Goal: Information Seeking & Learning: Check status

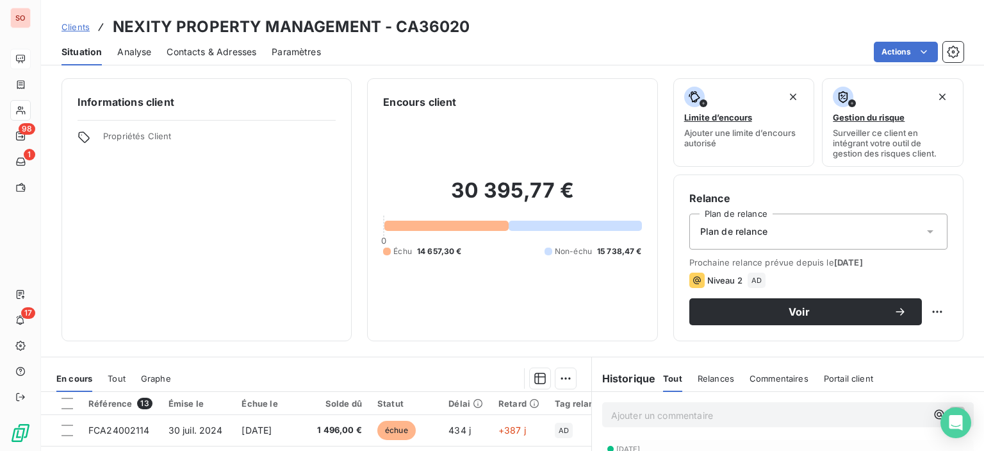
scroll to position [226, 0]
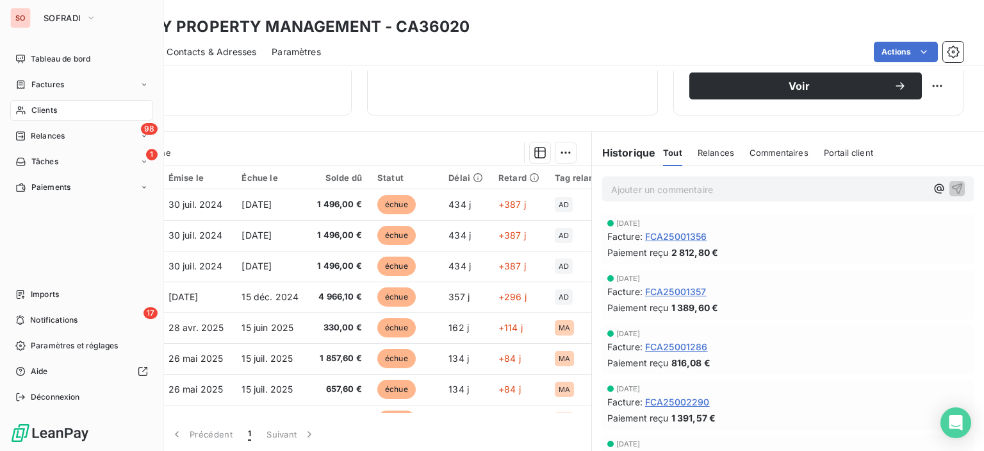
click at [40, 115] on span "Clients" at bounding box center [44, 110] width 26 height 12
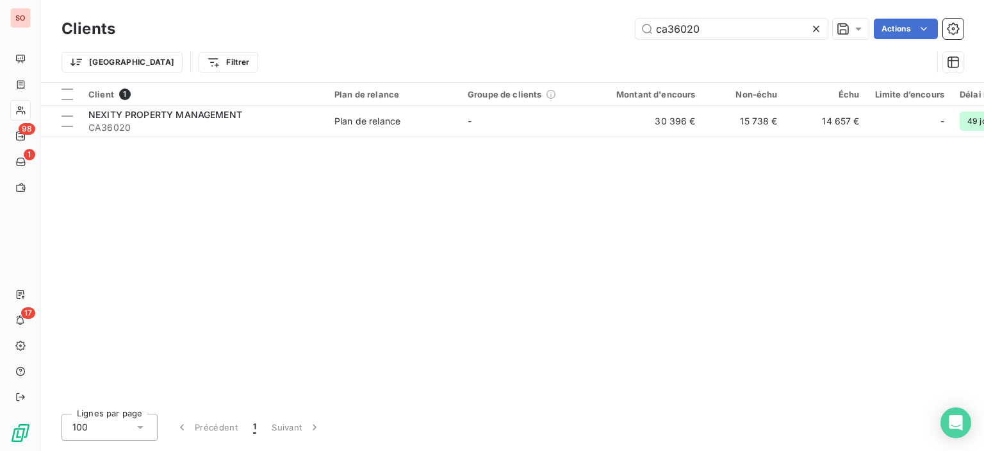
drag, startPoint x: 723, startPoint y: 29, endPoint x: 451, endPoint y: 13, distance: 272.2
click at [397, 13] on div "Clients ca36020 Actions Trier Filtrer" at bounding box center [512, 41] width 943 height 82
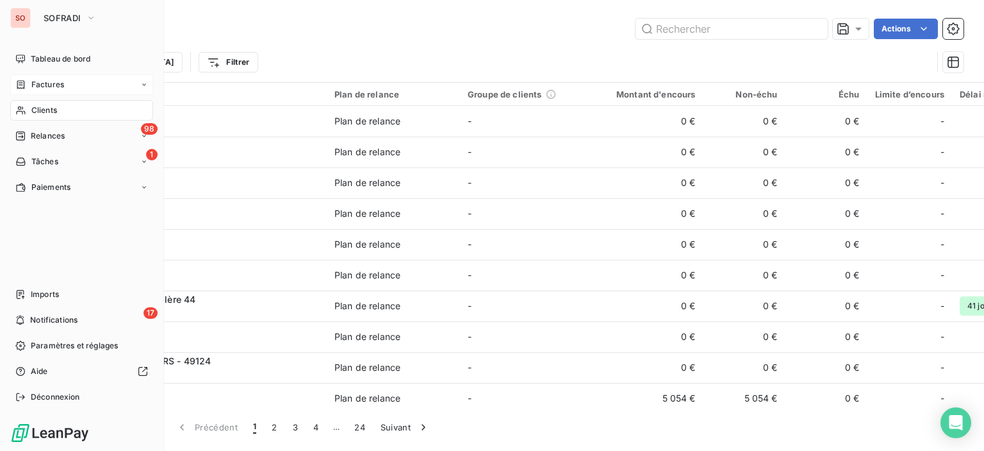
click at [31, 83] on div "Factures" at bounding box center [39, 85] width 49 height 12
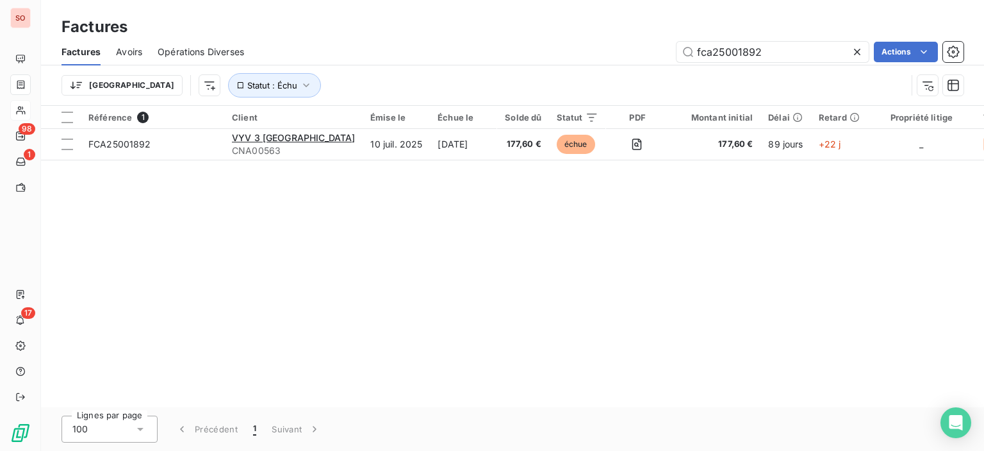
drag, startPoint x: 779, startPoint y: 51, endPoint x: 561, endPoint y: 47, distance: 217.9
click at [561, 47] on div "fca25001892 Actions" at bounding box center [612, 52] width 704 height 21
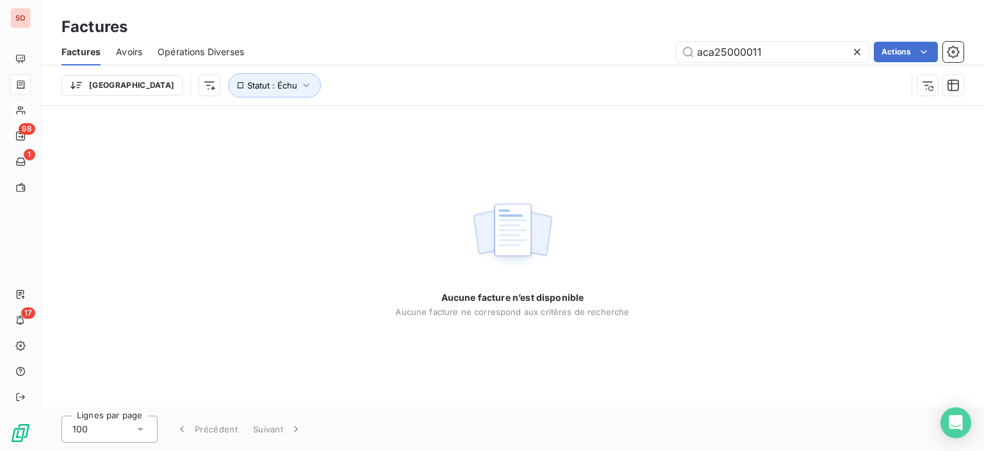
type input "aca25000011"
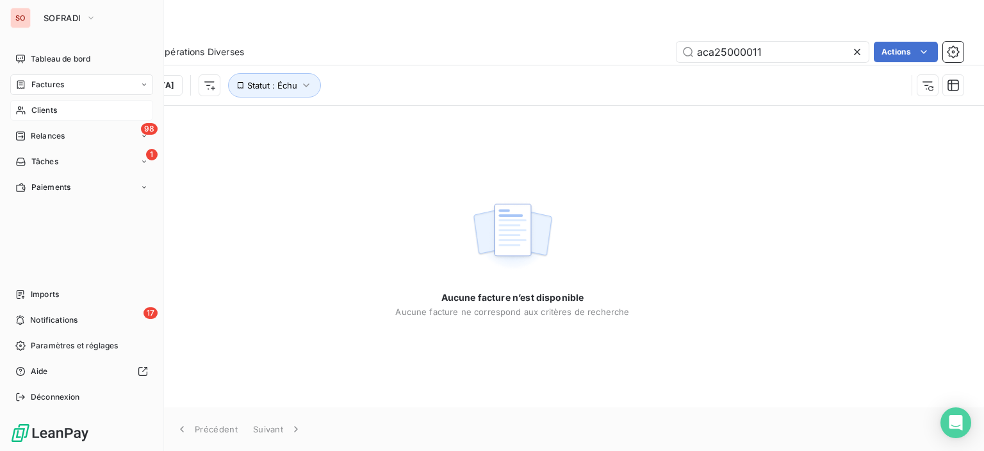
click at [53, 115] on span "Clients" at bounding box center [44, 110] width 26 height 12
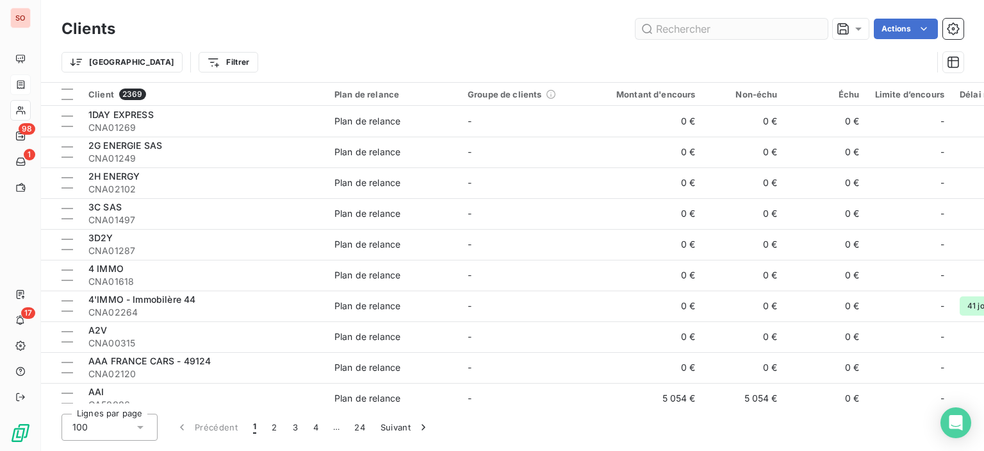
click at [730, 25] on input "text" at bounding box center [732, 29] width 192 height 21
click at [692, 31] on input "text" at bounding box center [732, 29] width 192 height 21
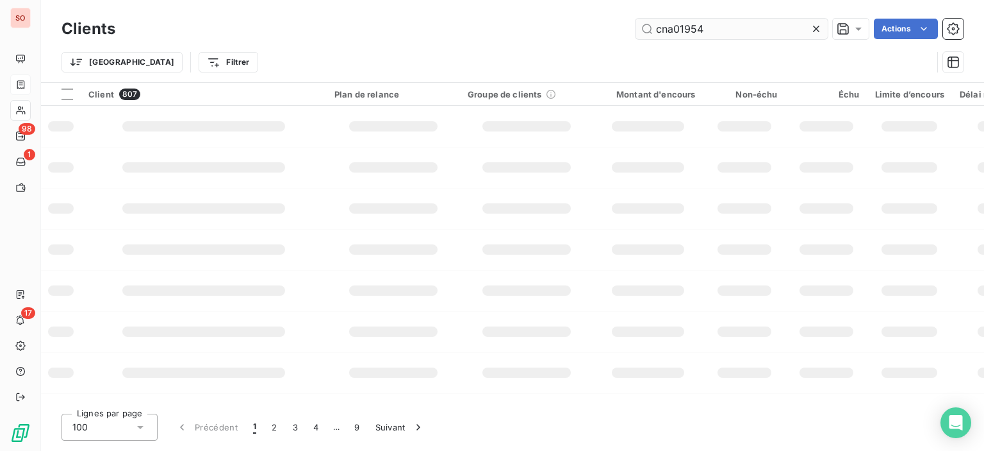
type input "cna01954"
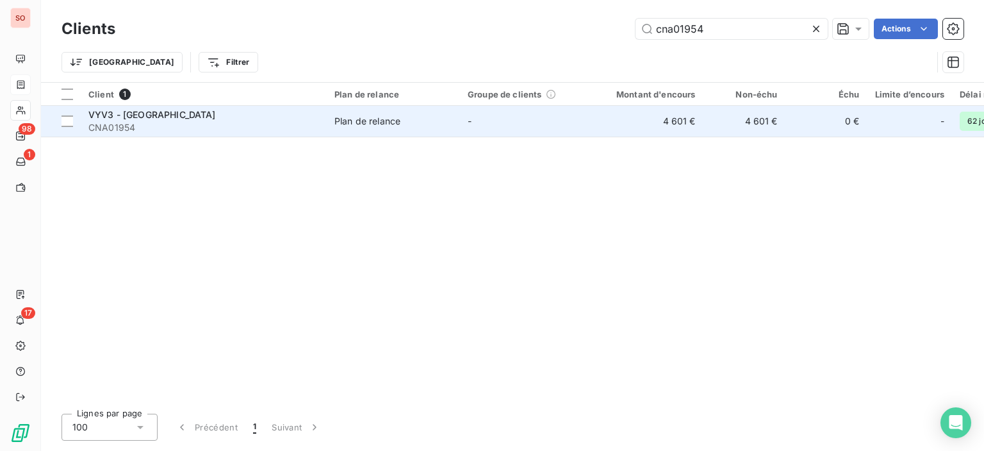
click at [289, 129] on span "CNA01954" at bounding box center [203, 127] width 231 height 13
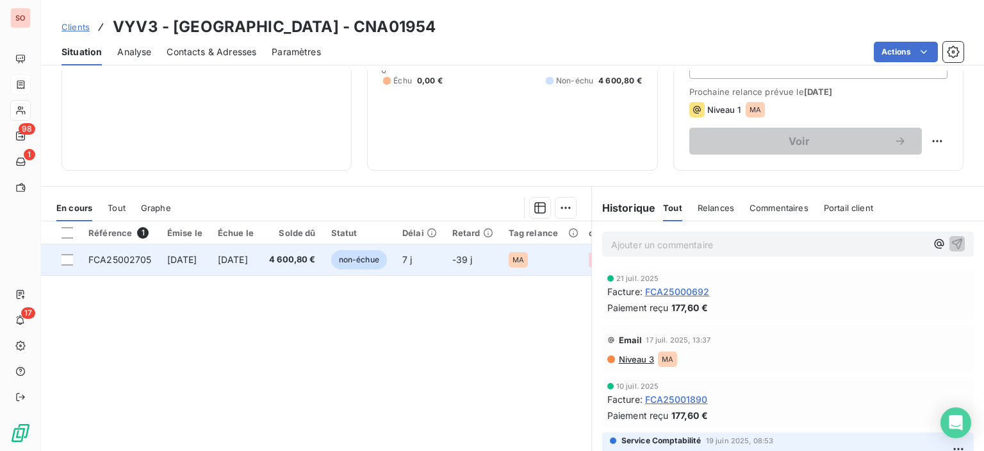
scroll to position [192, 0]
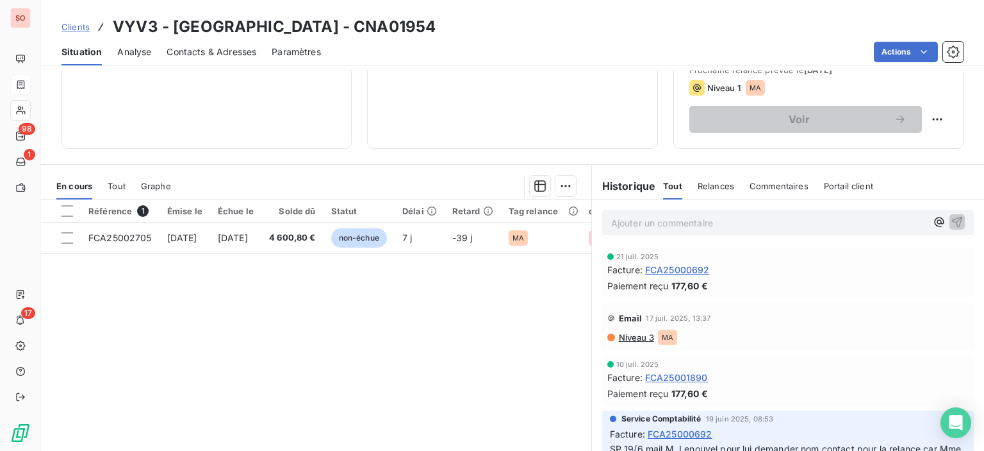
click at [119, 181] on span "Tout" at bounding box center [117, 186] width 18 height 10
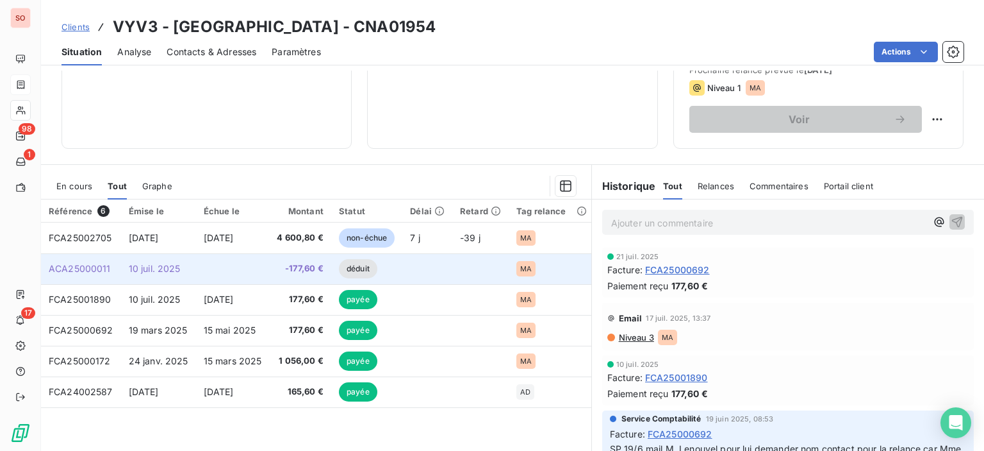
click at [178, 264] on span "10 juil. 2025" at bounding box center [155, 268] width 52 height 11
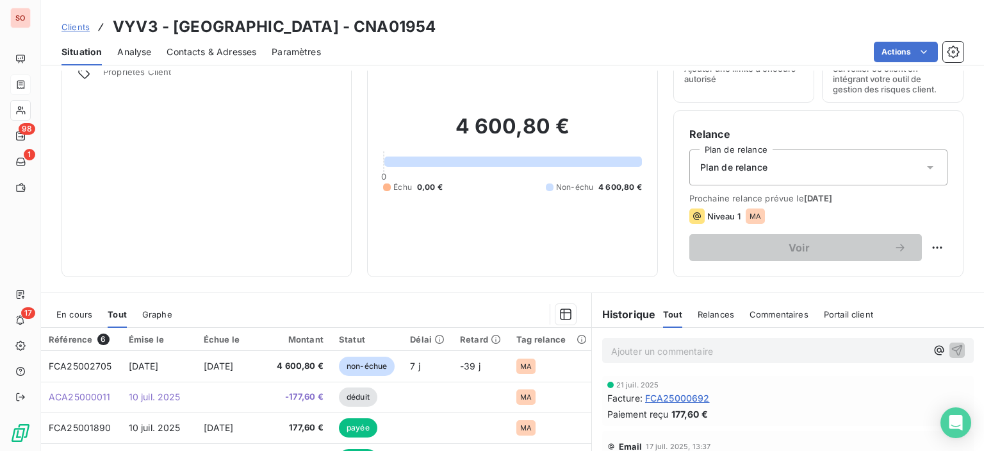
scroll to position [192, 0]
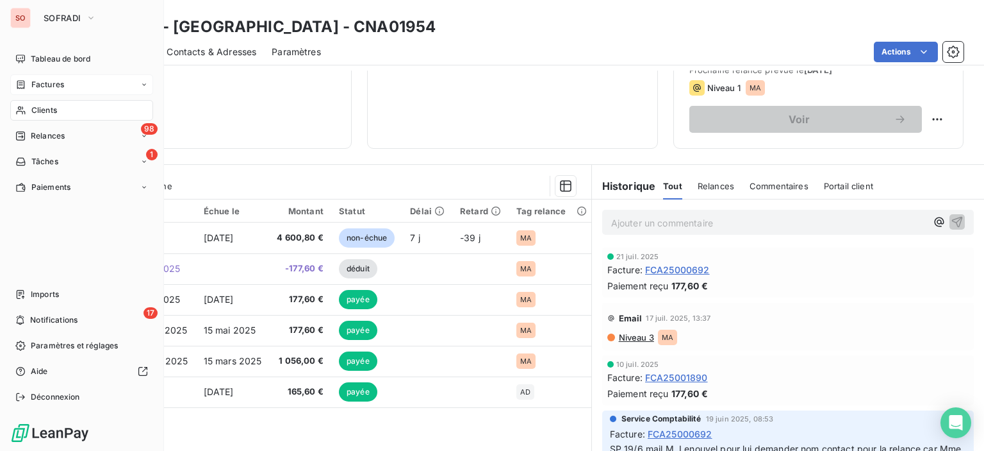
drag, startPoint x: 79, startPoint y: 115, endPoint x: 87, endPoint y: 115, distance: 7.7
click at [79, 115] on div "Clients" at bounding box center [81, 110] width 143 height 21
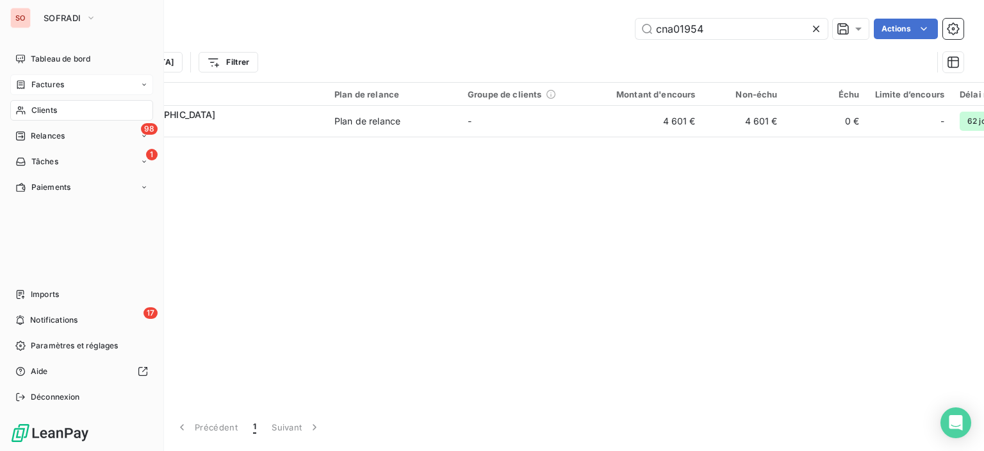
click at [38, 110] on span "Clients" at bounding box center [44, 110] width 26 height 12
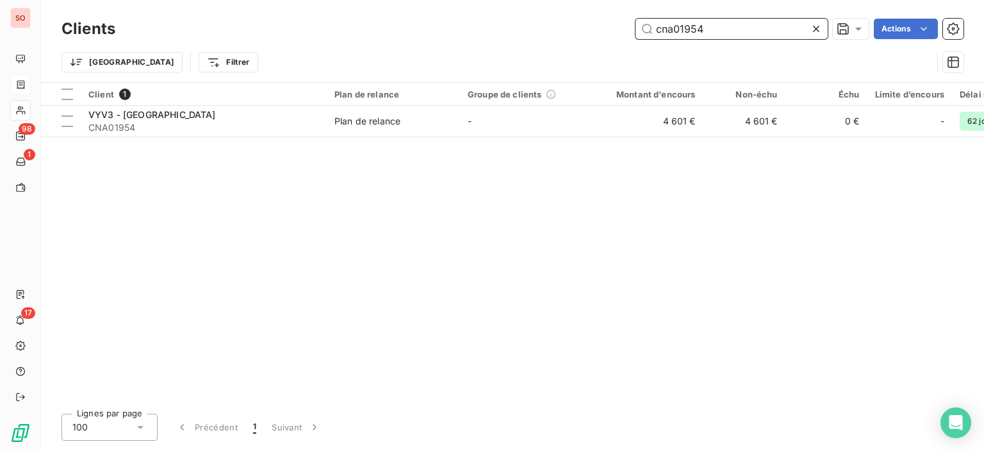
drag, startPoint x: 725, startPoint y: 32, endPoint x: 445, endPoint y: 26, distance: 279.5
click at [445, 26] on div "cna01954 Actions" at bounding box center [547, 29] width 833 height 21
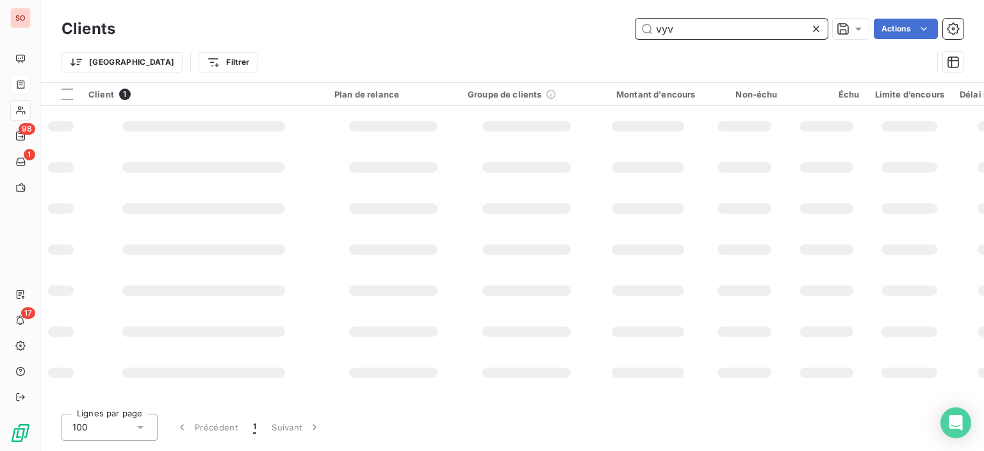
type input "vyv"
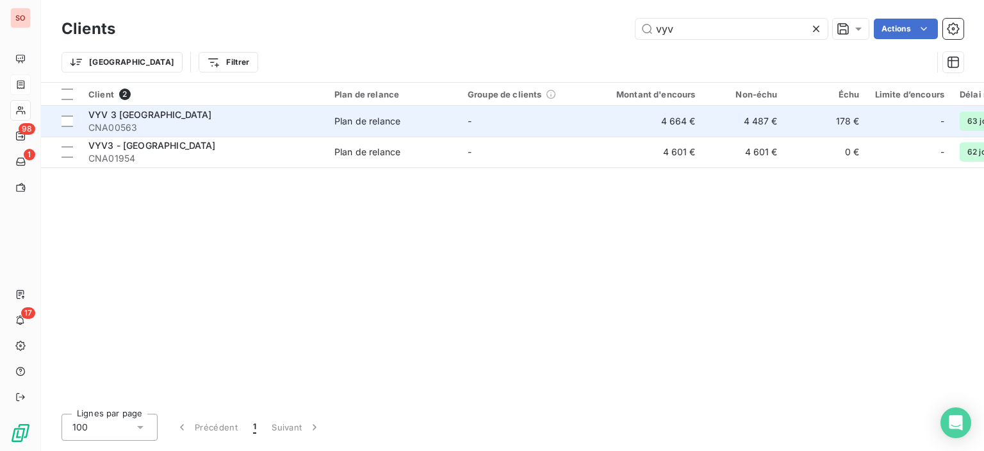
click at [241, 121] on span "CNA00563" at bounding box center [203, 127] width 231 height 13
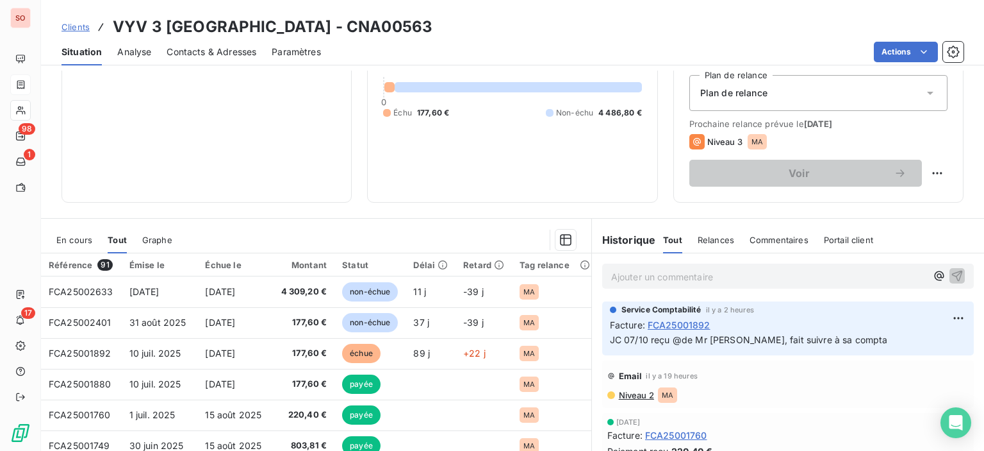
scroll to position [192, 0]
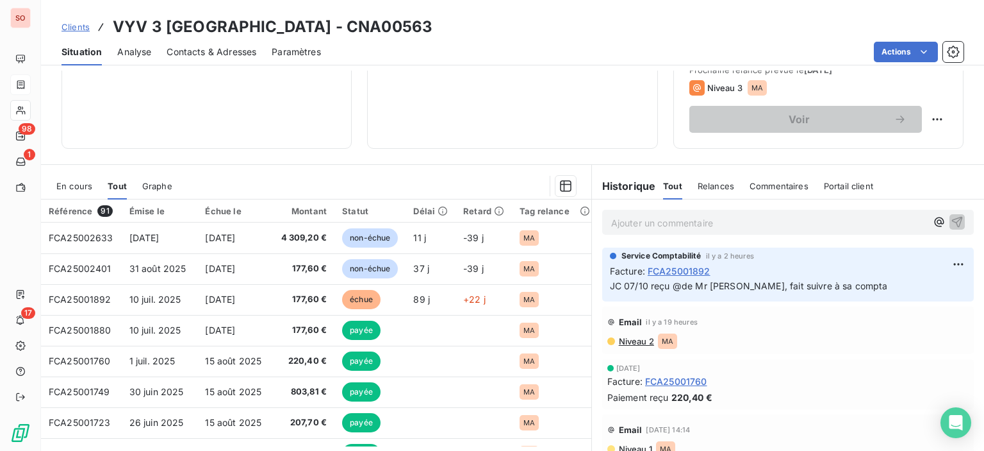
click at [235, 299] on span "[DATE]" at bounding box center [220, 299] width 30 height 11
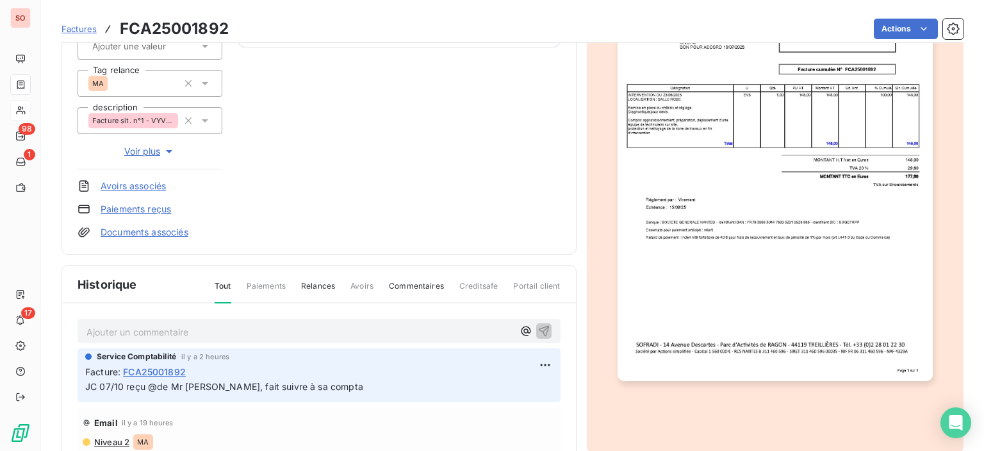
scroll to position [192, 0]
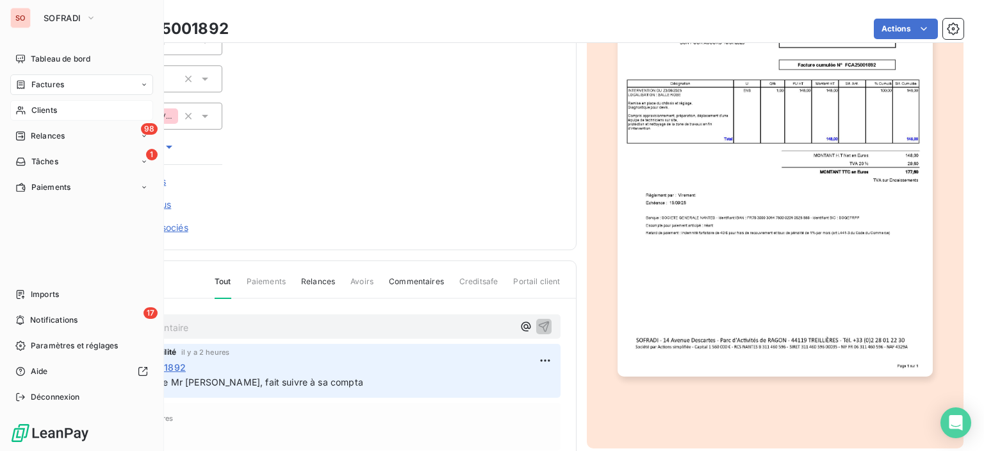
click at [45, 113] on span "Clients" at bounding box center [44, 110] width 26 height 12
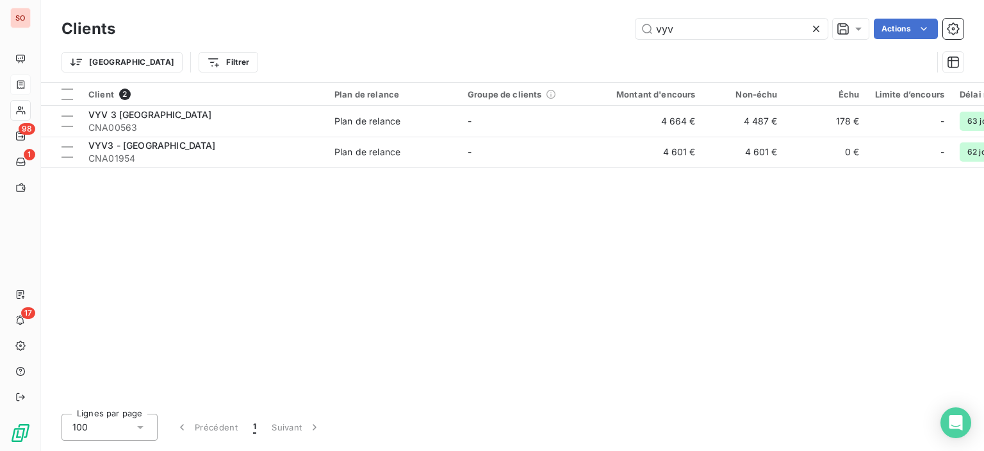
drag, startPoint x: 735, startPoint y: 35, endPoint x: 467, endPoint y: 15, distance: 269.3
click at [467, 12] on div "Clients vyv Actions Trier Filtrer" at bounding box center [512, 41] width 943 height 82
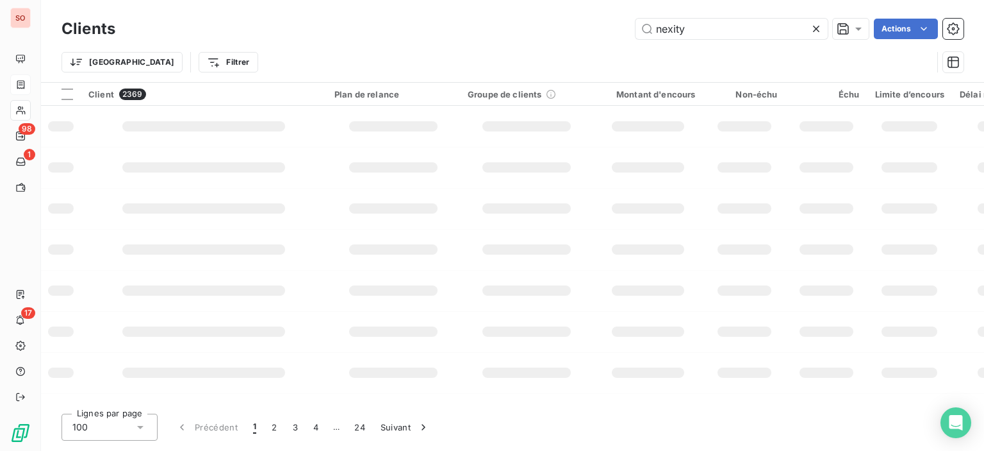
type input "nexity"
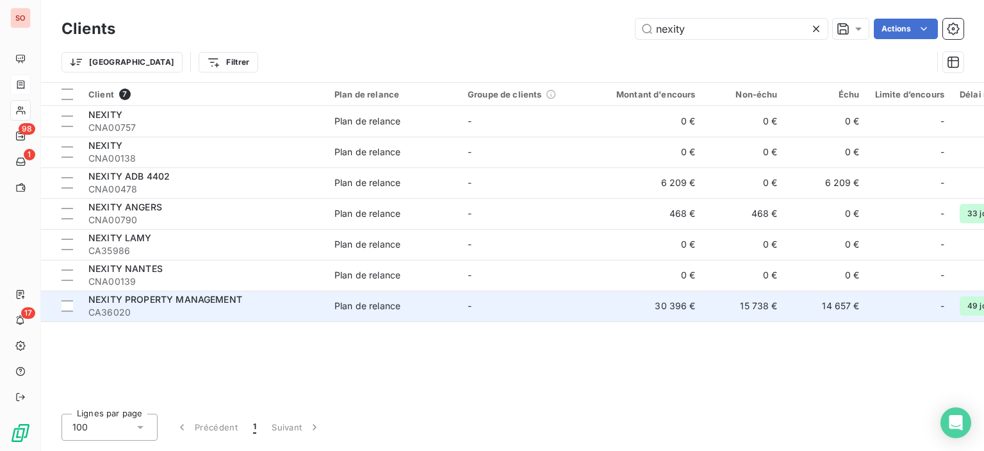
click at [681, 306] on td "30 396 €" at bounding box center [648, 305] width 110 height 31
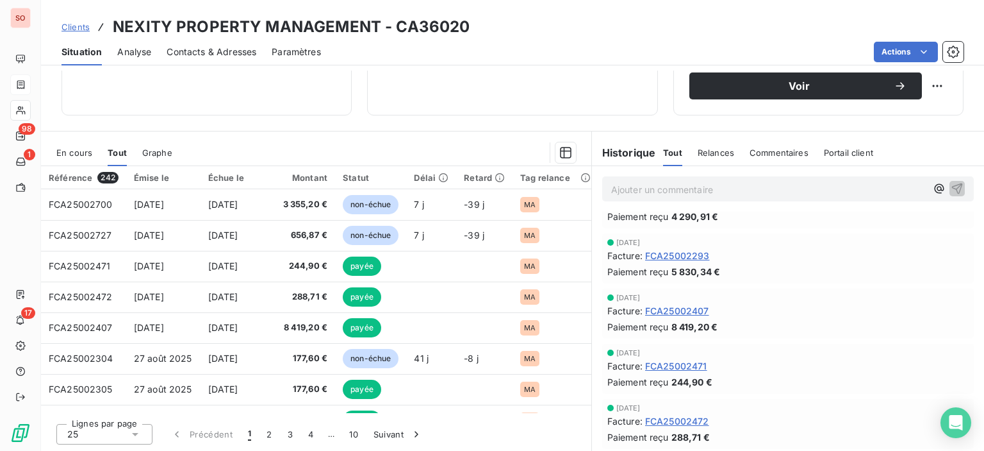
click at [197, 54] on span "Contacts & Adresses" at bounding box center [212, 52] width 90 height 13
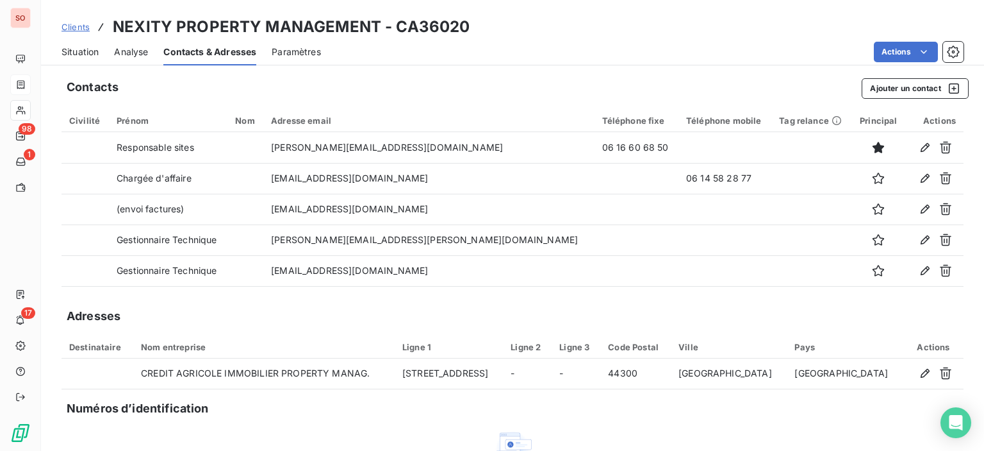
click at [140, 59] on div "Analyse" at bounding box center [131, 51] width 34 height 27
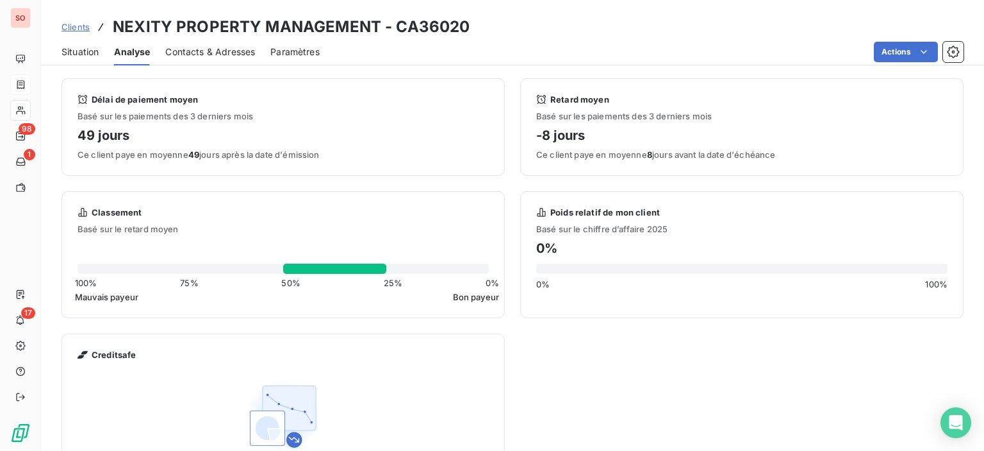
click at [73, 54] on span "Situation" at bounding box center [80, 52] width 37 height 13
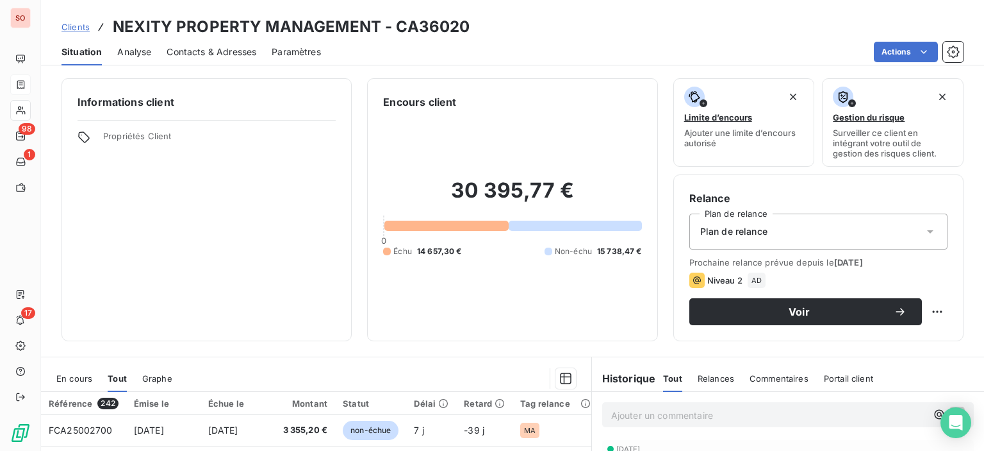
drag, startPoint x: 439, startPoint y: 226, endPoint x: 418, endPoint y: 230, distance: 21.6
click at [439, 226] on div at bounding box center [447, 225] width 124 height 10
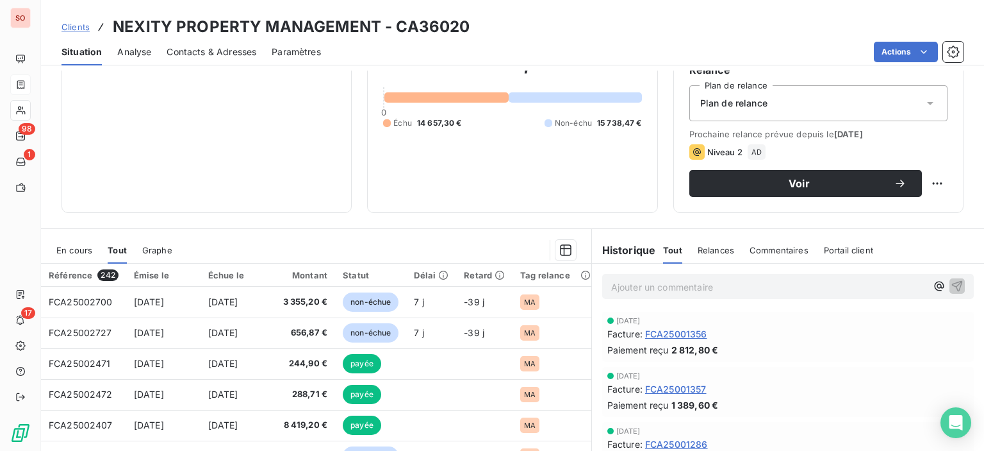
click at [79, 253] on span "En cours" at bounding box center [74, 250] width 36 height 10
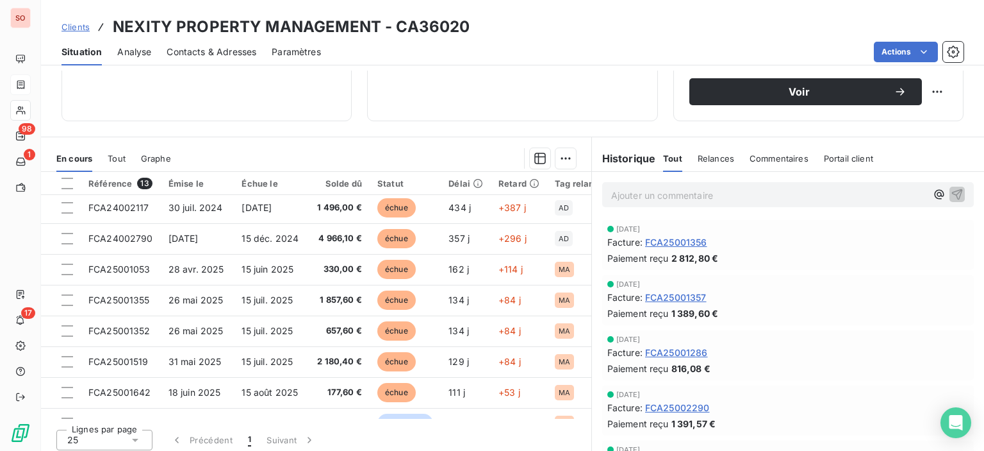
scroll to position [226, 0]
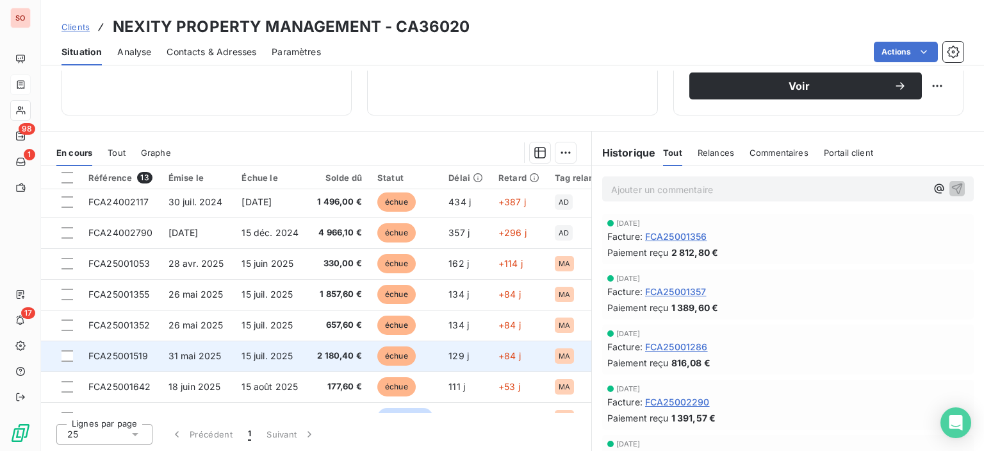
click at [119, 352] on span "FCA25001519" at bounding box center [118, 355] width 60 height 11
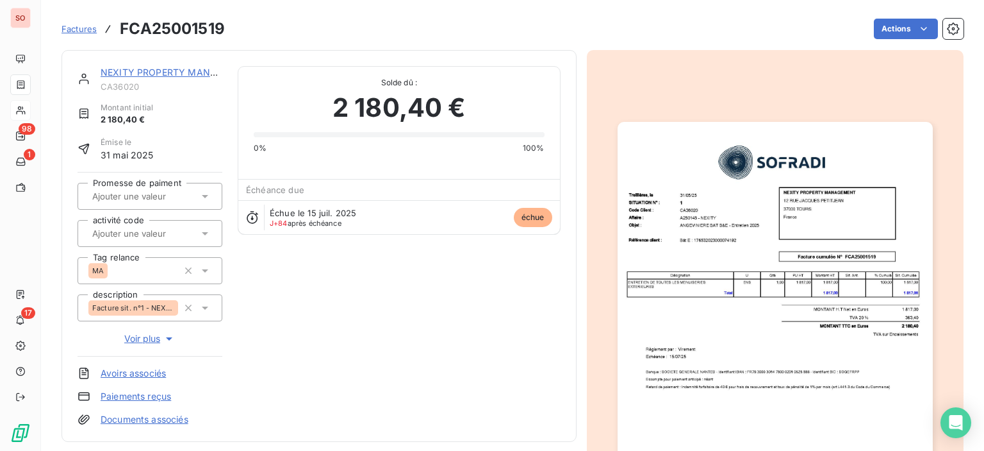
click at [808, 274] on img "button" at bounding box center [775, 344] width 315 height 445
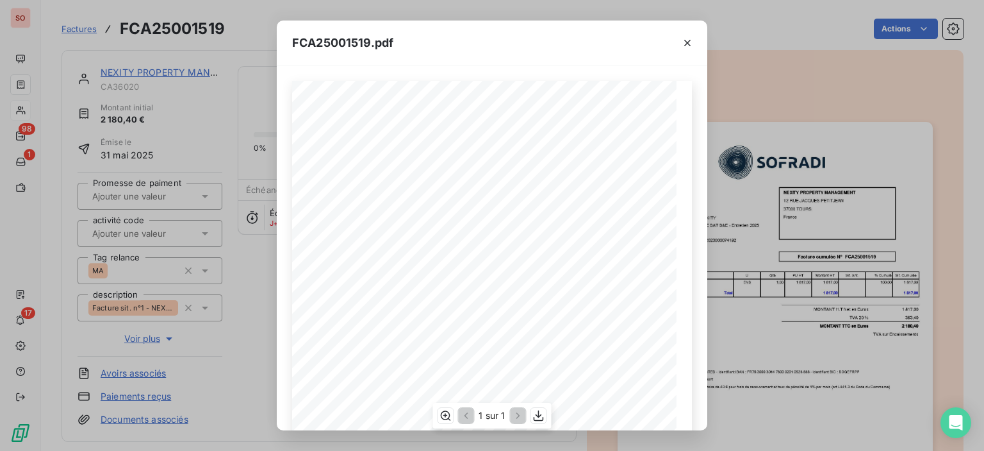
drag, startPoint x: 808, startPoint y: 274, endPoint x: 397, endPoint y: 222, distance: 413.4
click at [397, 222] on span "Bât E : 176532023000074192" at bounding box center [410, 224] width 69 height 5
click at [542, 415] on icon "button" at bounding box center [539, 415] width 13 height 13
drag, startPoint x: 688, startPoint y: 39, endPoint x: 659, endPoint y: 44, distance: 29.2
click at [688, 39] on icon "button" at bounding box center [687, 43] width 13 height 13
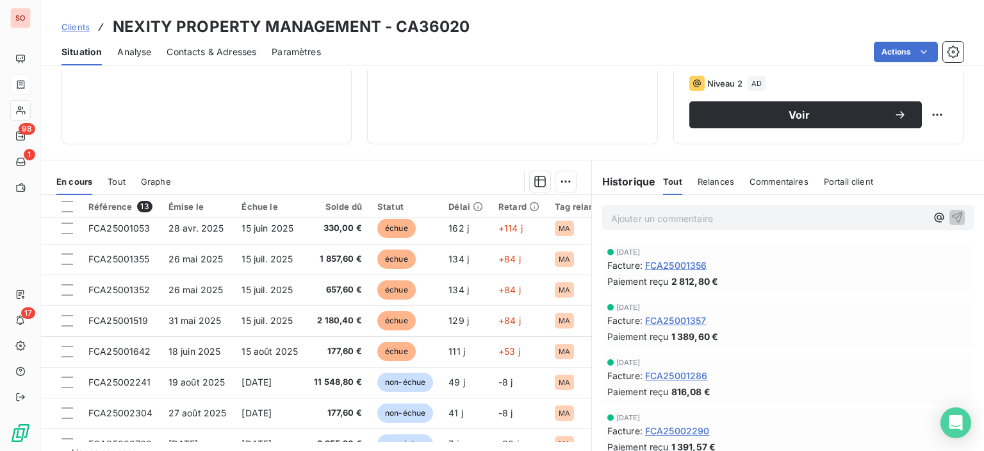
scroll to position [218, 0]
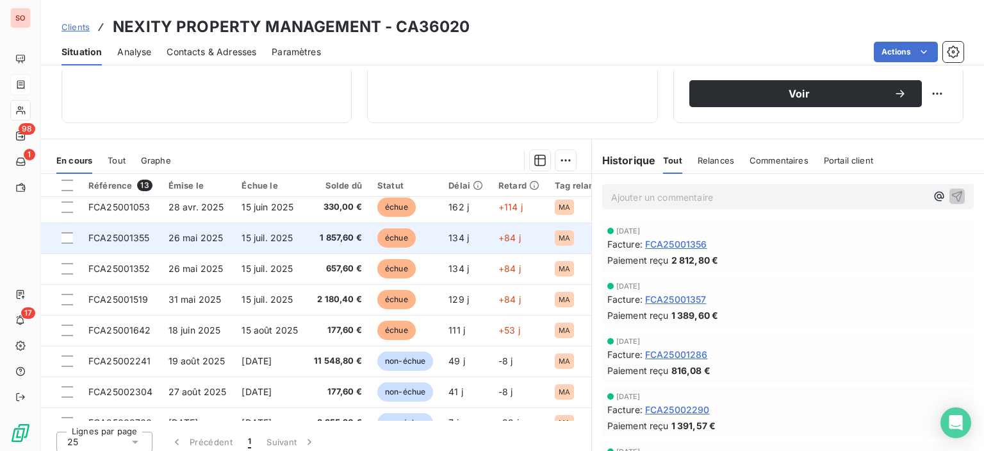
click at [244, 240] on span "15 juil. 2025" at bounding box center [267, 237] width 51 height 11
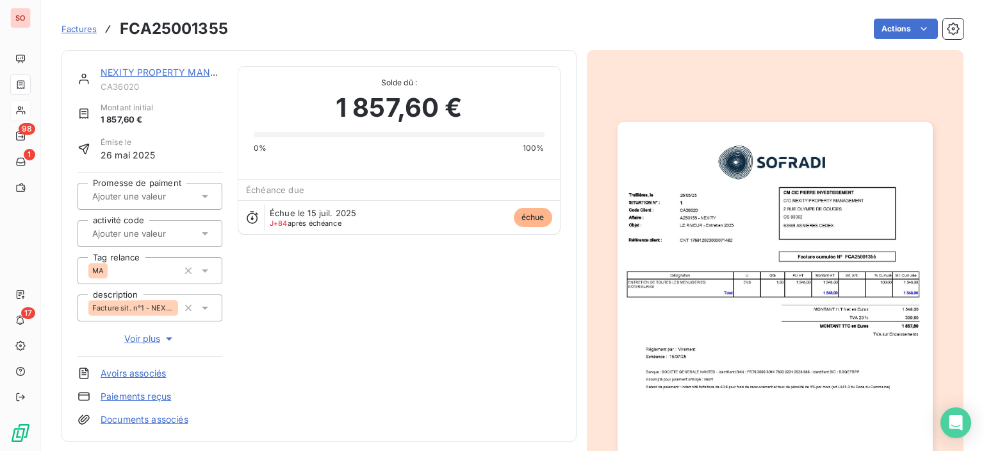
click at [797, 261] on img "button" at bounding box center [775, 344] width 315 height 445
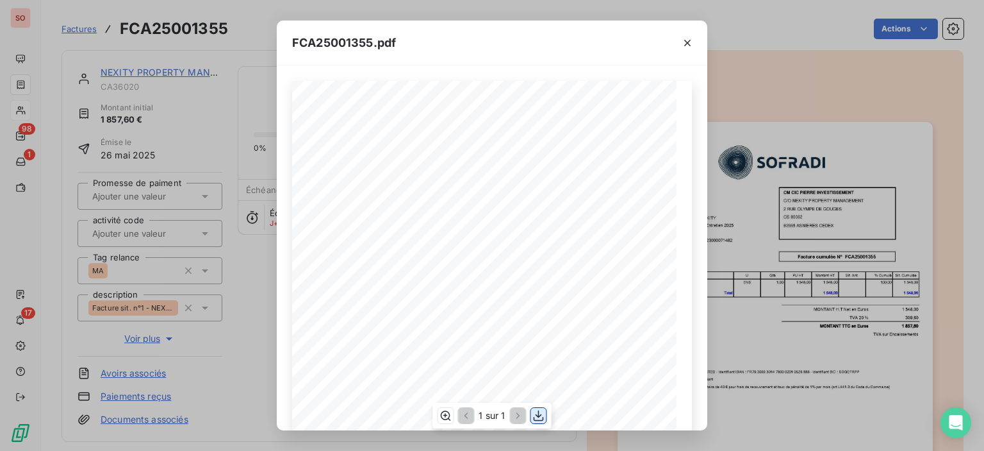
click at [538, 419] on icon "button" at bounding box center [539, 415] width 13 height 13
click at [684, 37] on icon "button" at bounding box center [687, 43] width 13 height 13
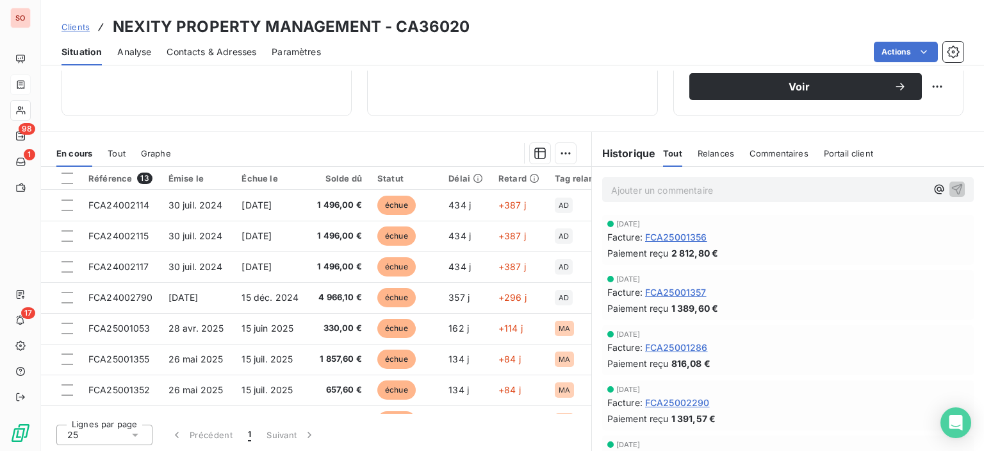
scroll to position [226, 0]
drag, startPoint x: 342, startPoint y: 412, endPoint x: 436, endPoint y: 413, distance: 93.6
click at [436, 413] on div "Lignes par page 25 Précédent 1 Suivant" at bounding box center [316, 432] width 551 height 38
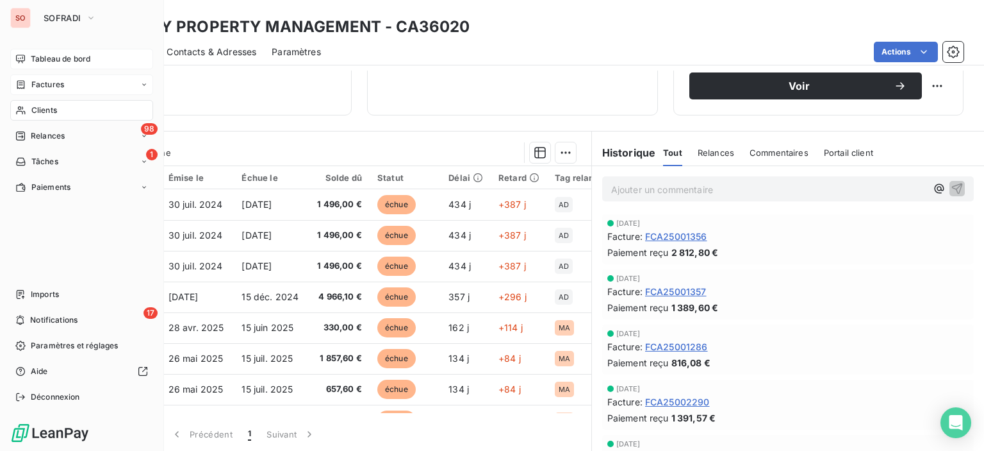
click at [93, 59] on div "Tableau de bord" at bounding box center [81, 59] width 143 height 21
